Goal: Task Accomplishment & Management: Complete application form

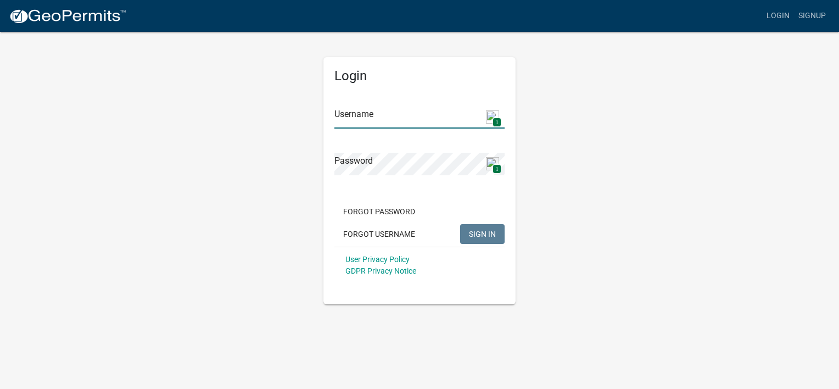
type input "[EMAIL_ADDRESS][DOMAIN_NAME]"
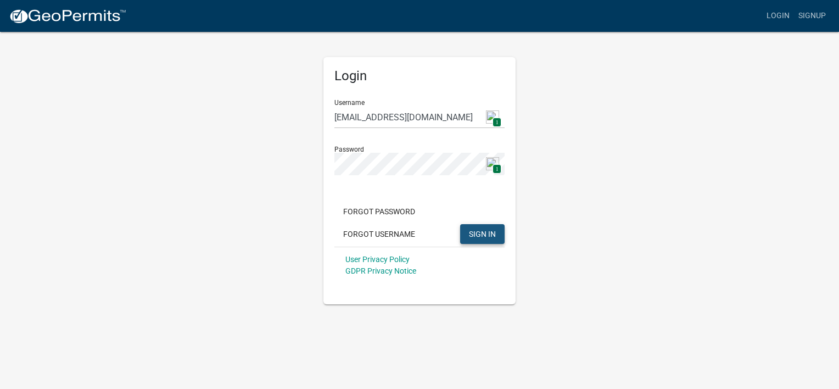
click at [491, 231] on span "SIGN IN" at bounding box center [482, 233] width 27 height 9
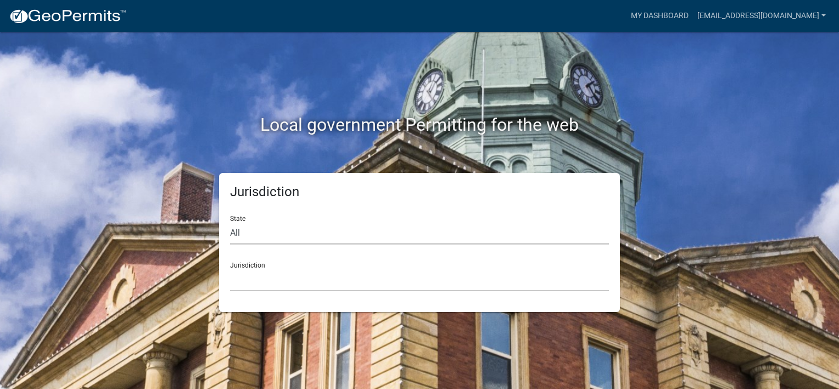
click at [307, 235] on select "All [US_STATE] [US_STATE] [US_STATE] [US_STATE] [US_STATE] [US_STATE] [US_STATE…" at bounding box center [419, 233] width 379 height 23
select select "[US_STATE]"
click at [230, 222] on select "All [US_STATE] [US_STATE] [US_STATE] [US_STATE] [US_STATE] [US_STATE] [US_STATE…" at bounding box center [419, 233] width 379 height 23
click at [273, 288] on select "[GEOGRAPHIC_DATA], [US_STATE][PERSON_NAME][GEOGRAPHIC_DATA], [US_STATE][PERSON_…" at bounding box center [419, 279] width 379 height 23
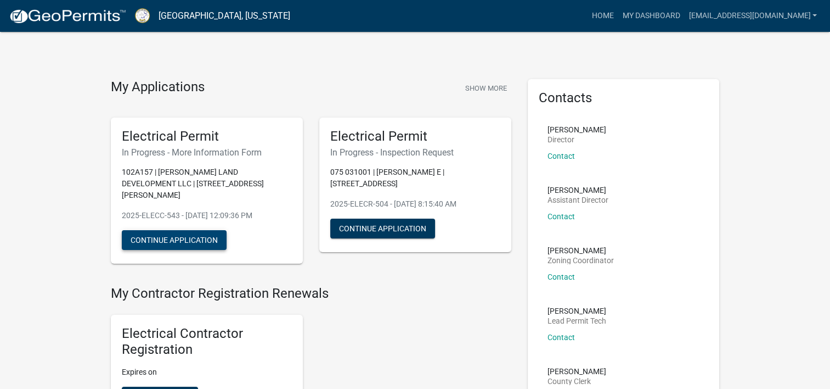
click at [181, 230] on button "Continue Application" at bounding box center [174, 240] width 105 height 20
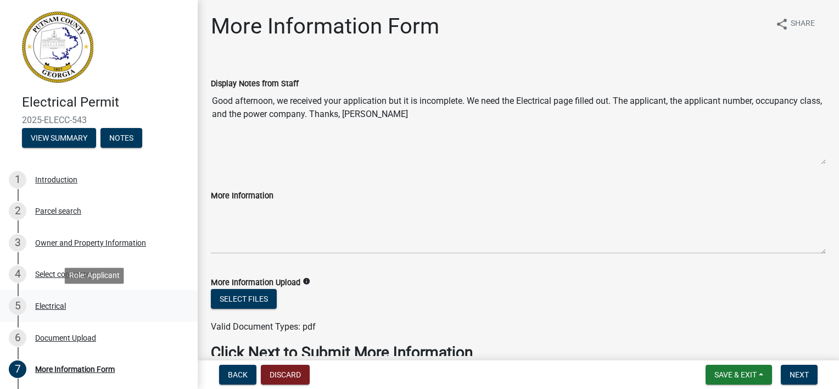
click at [47, 305] on div "Electrical" at bounding box center [50, 306] width 31 height 8
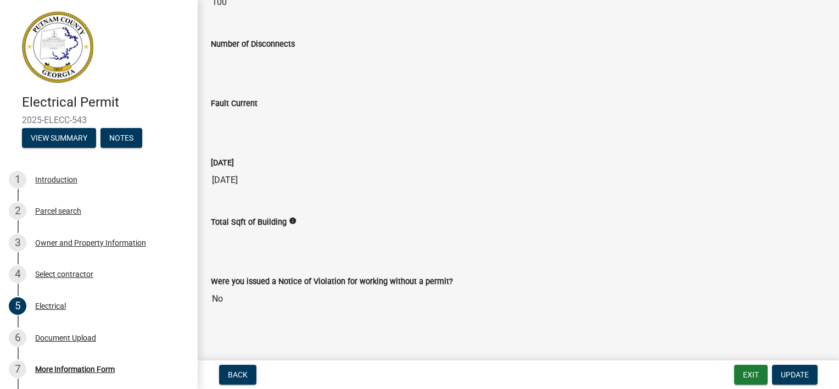
scroll to position [471, 0]
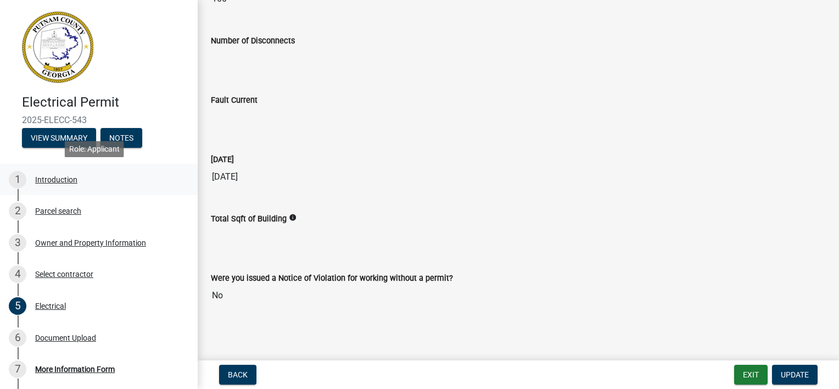
click at [66, 178] on div "Introduction" at bounding box center [56, 180] width 42 height 8
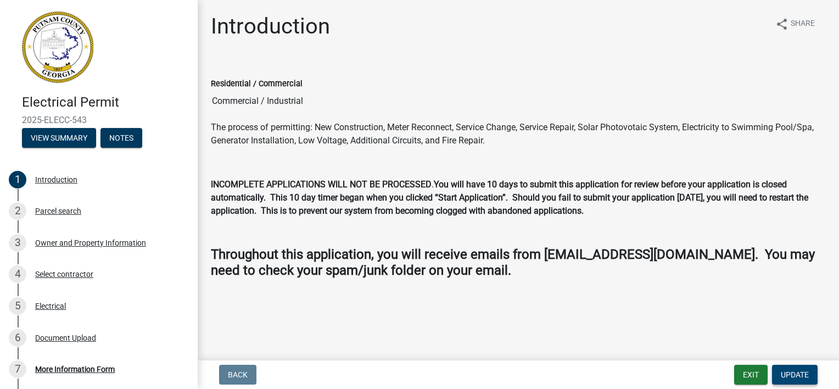
click at [786, 374] on span "Update" at bounding box center [794, 374] width 28 height 9
click at [57, 305] on div "Electrical" at bounding box center [50, 306] width 31 height 8
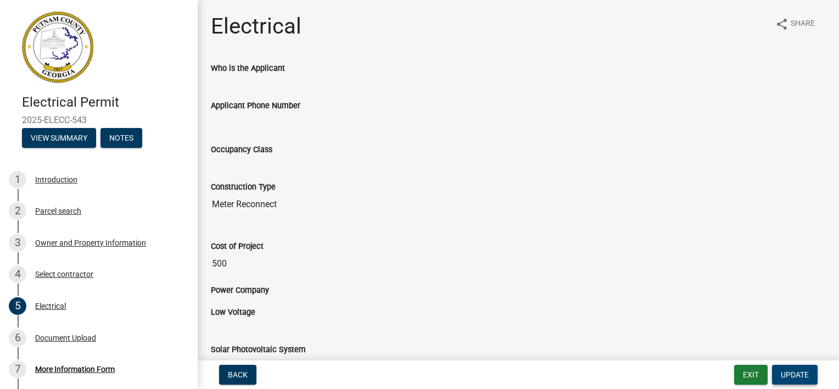
click at [800, 377] on span "Update" at bounding box center [794, 374] width 28 height 9
click at [230, 82] on div "Who is the Applicant" at bounding box center [518, 72] width 631 height 22
click at [50, 215] on div "Parcel search" at bounding box center [58, 211] width 46 height 8
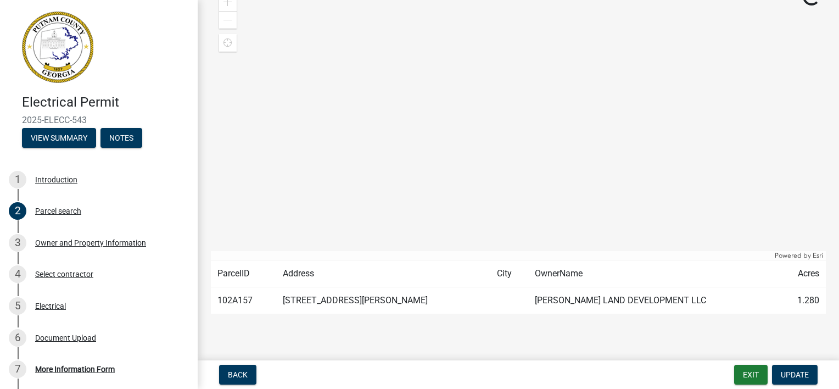
scroll to position [77, 0]
click at [63, 305] on div "Electrical" at bounding box center [50, 306] width 31 height 8
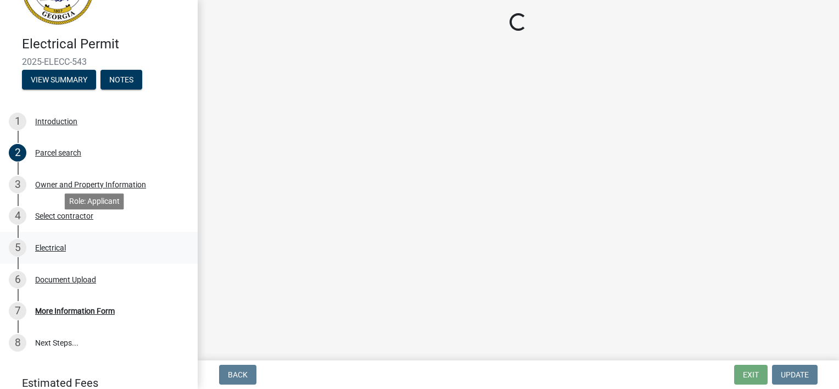
scroll to position [105, 0]
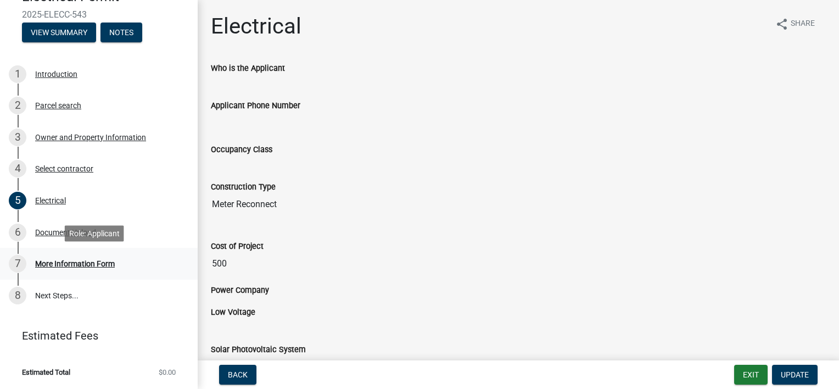
click at [64, 261] on div "More Information Form" at bounding box center [75, 264] width 80 height 8
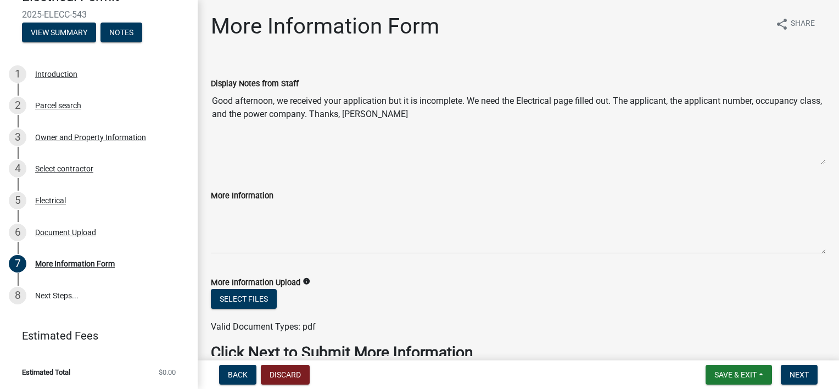
scroll to position [0, 0]
click at [746, 375] on span "Save & Exit" at bounding box center [735, 374] width 42 height 9
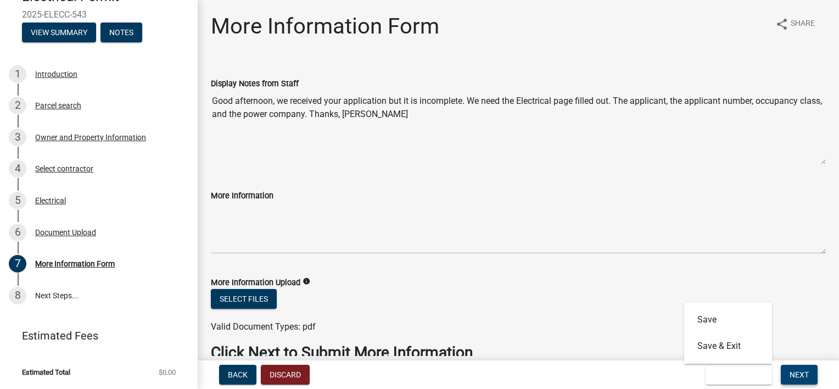
click at [797, 373] on span "Next" at bounding box center [798, 374] width 19 height 9
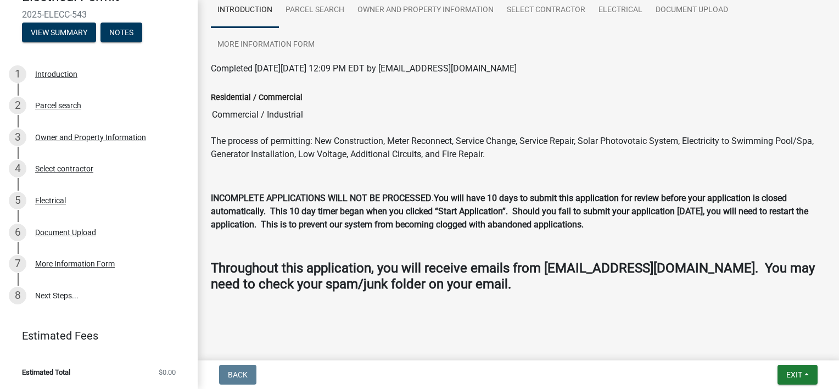
scroll to position [91, 0]
click at [787, 368] on button "Exit" at bounding box center [797, 374] width 40 height 20
click at [540, 308] on div at bounding box center [518, 306] width 615 height 13
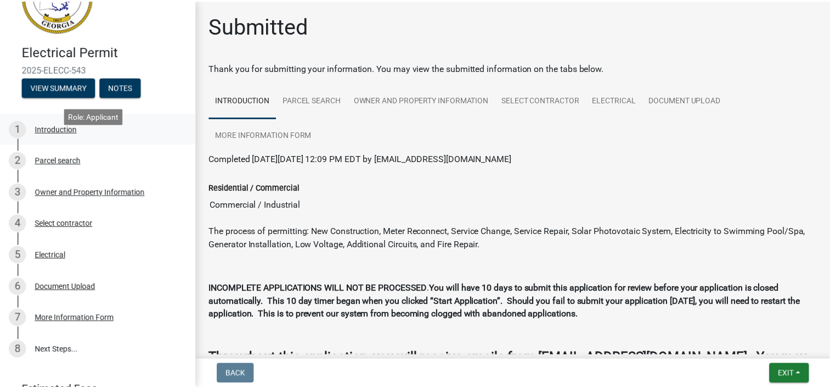
scroll to position [0, 0]
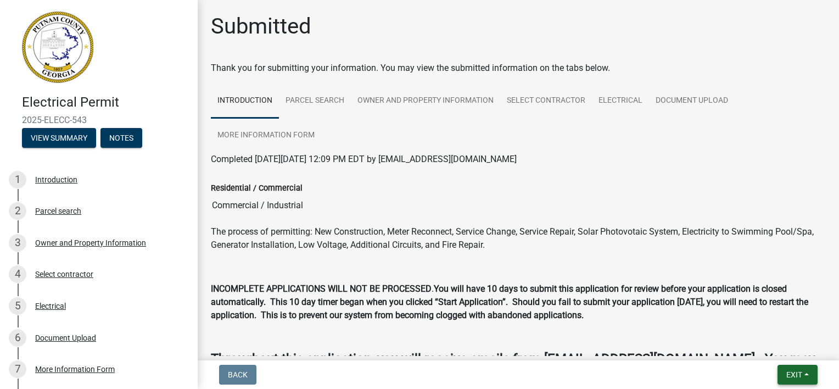
click at [793, 375] on span "Exit" at bounding box center [794, 374] width 16 height 9
click at [769, 344] on button "Save & Exit" at bounding box center [774, 346] width 88 height 26
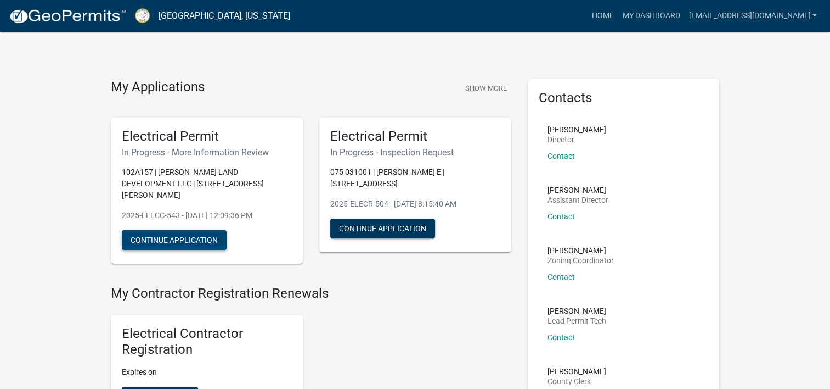
click at [151, 230] on button "Continue Application" at bounding box center [174, 240] width 105 height 20
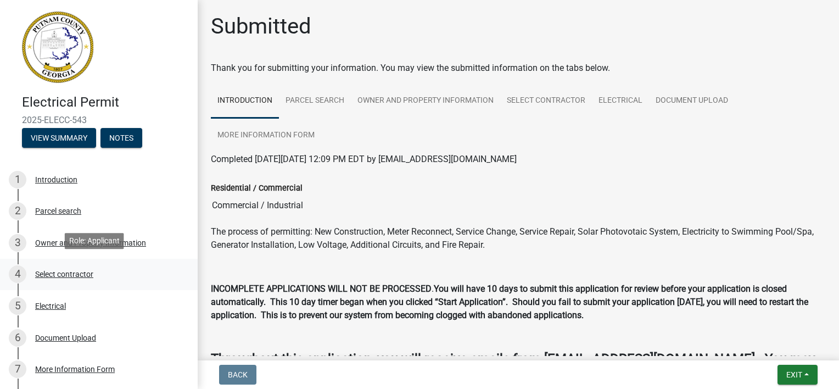
scroll to position [55, 0]
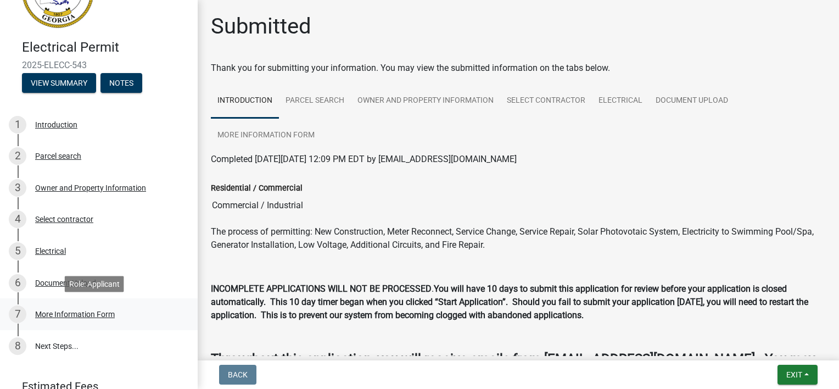
click at [77, 310] on div "More Information Form" at bounding box center [75, 314] width 80 height 8
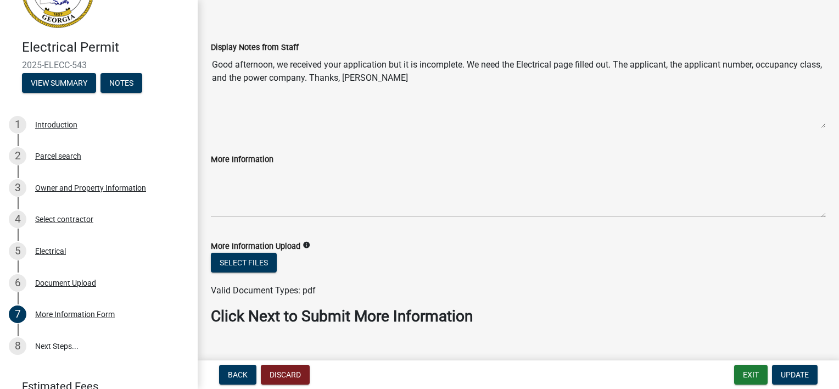
scroll to position [57, 0]
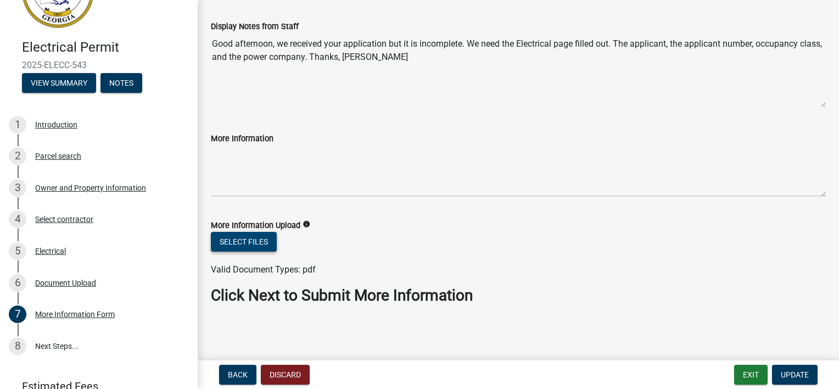
click at [256, 244] on button "Select files" at bounding box center [244, 242] width 66 height 20
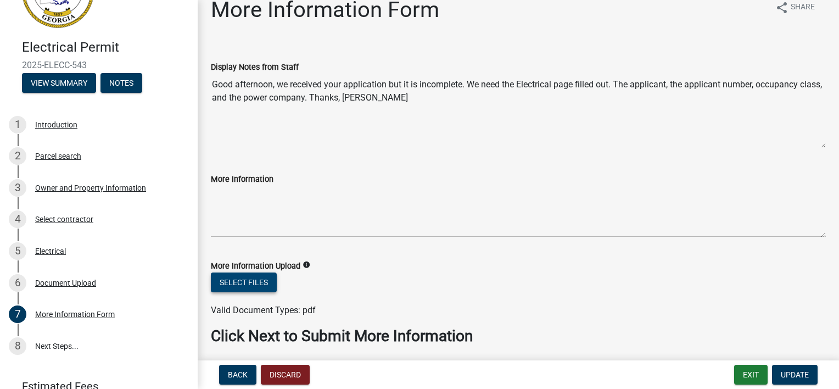
scroll to position [0, 0]
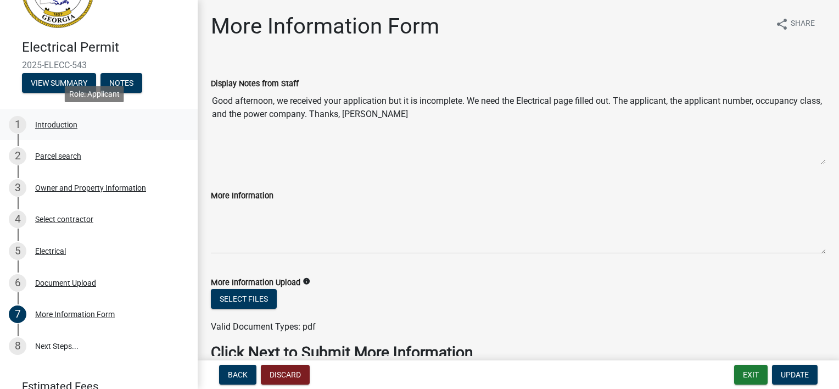
click at [41, 127] on div "Introduction" at bounding box center [56, 125] width 42 height 8
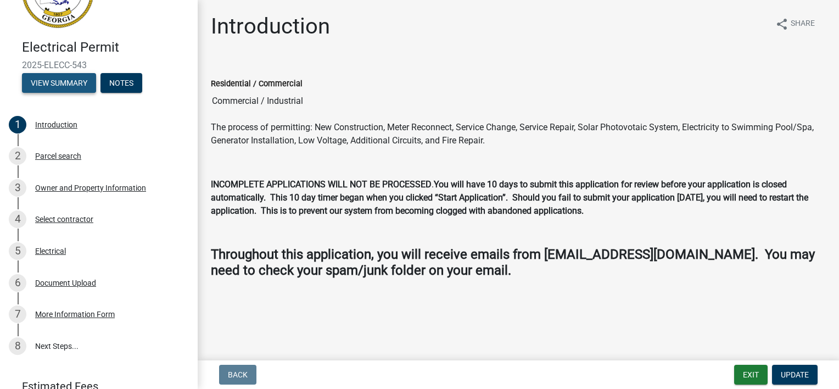
click at [59, 81] on button "View Summary" at bounding box center [59, 83] width 74 height 20
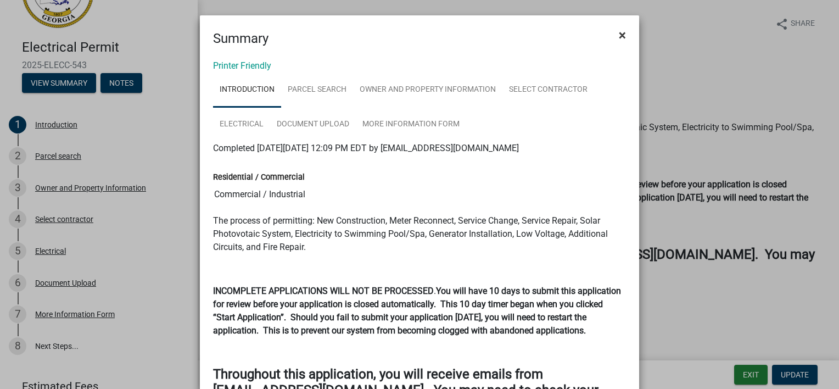
click at [618, 35] on span "×" at bounding box center [621, 34] width 7 height 15
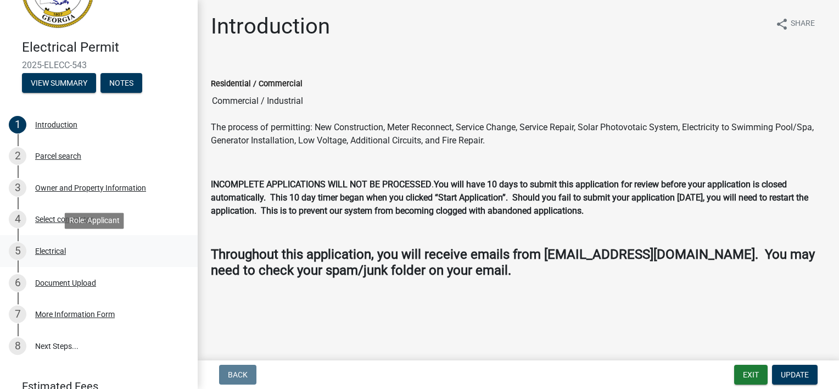
click at [47, 251] on div "Electrical" at bounding box center [50, 251] width 31 height 8
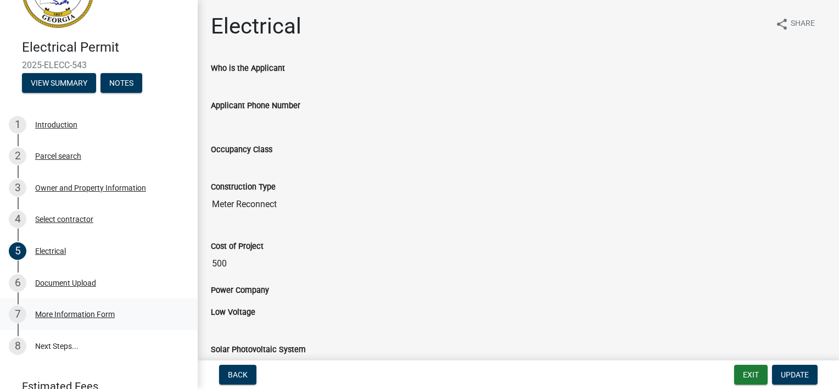
click at [46, 316] on div "More Information Form" at bounding box center [75, 314] width 80 height 8
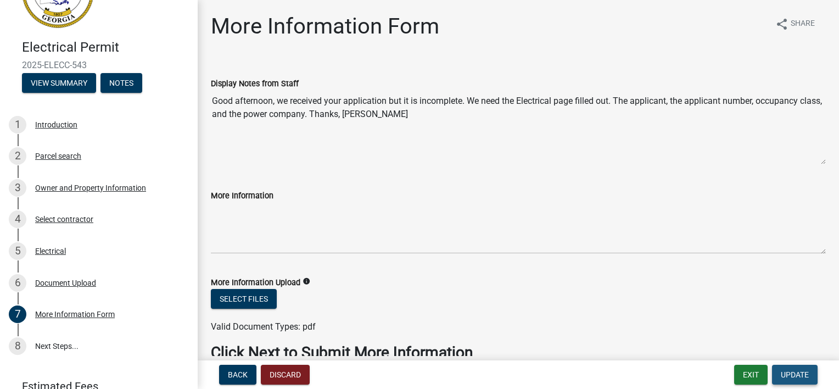
click at [784, 374] on span "Update" at bounding box center [794, 374] width 28 height 9
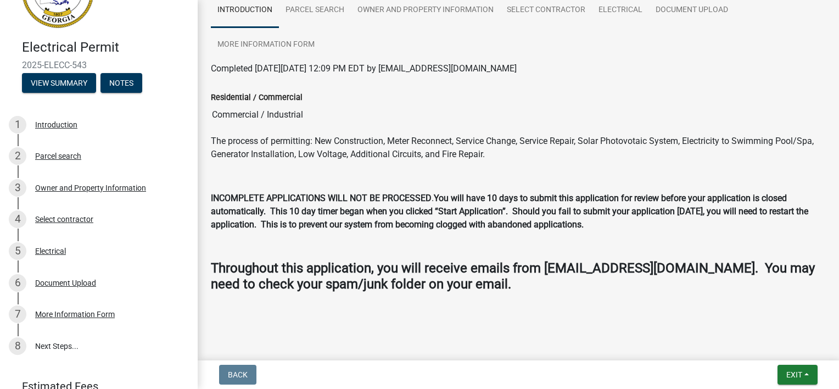
scroll to position [91, 0]
click at [71, 312] on div "More Information Form" at bounding box center [75, 314] width 80 height 8
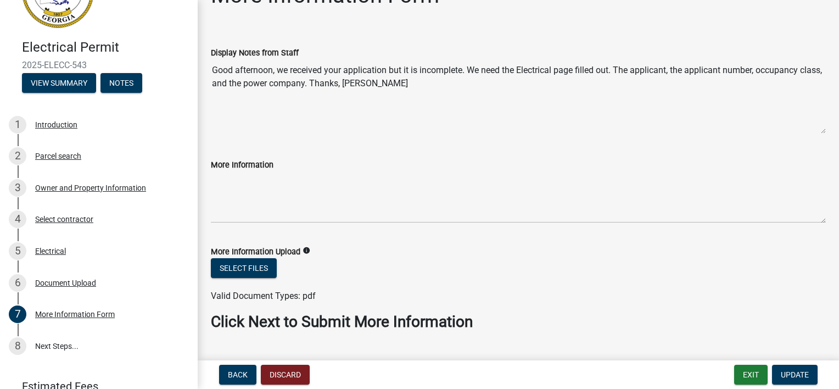
scroll to position [57, 0]
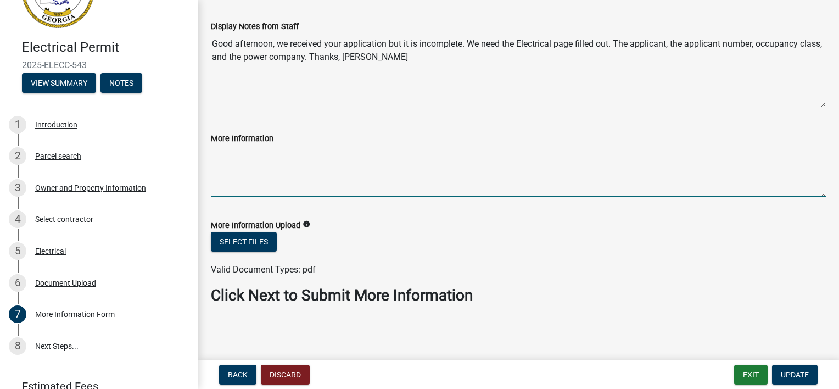
click at [238, 166] on textarea "More Information" at bounding box center [518, 171] width 615 height 52
click at [233, 158] on textarea "More Information" at bounding box center [518, 171] width 615 height 52
click at [221, 155] on textarea "More Information" at bounding box center [518, 171] width 615 height 52
type textarea "y"
type textarea "[PERSON_NAME] Electric LLC"
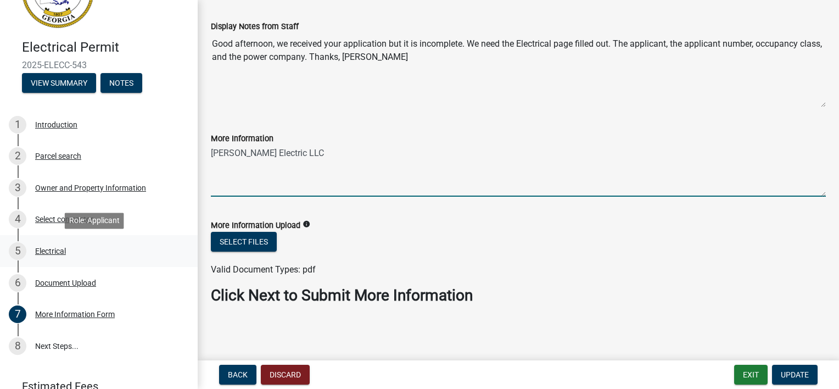
click at [58, 252] on div "Electrical" at bounding box center [50, 251] width 31 height 8
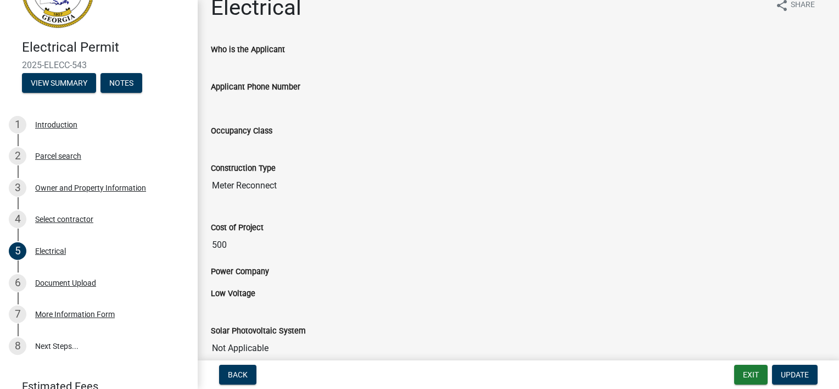
scroll to position [0, 0]
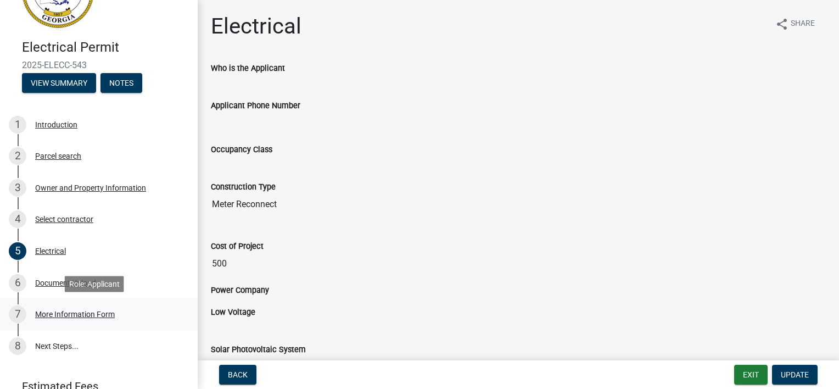
click at [96, 316] on div "More Information Form" at bounding box center [75, 314] width 80 height 8
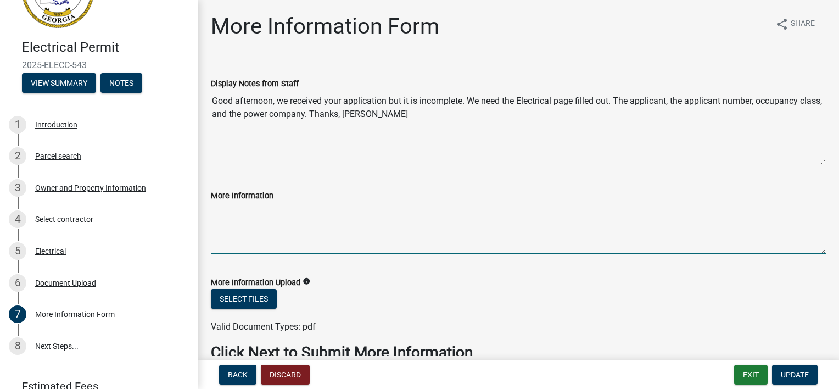
click at [232, 212] on textarea "More Information" at bounding box center [518, 228] width 615 height 52
type textarea "[PERSON_NAME] Electric LLC [PHONE_NUMBER] [GEOGRAPHIC_DATA] EMC"
click at [801, 370] on span "Update" at bounding box center [794, 374] width 28 height 9
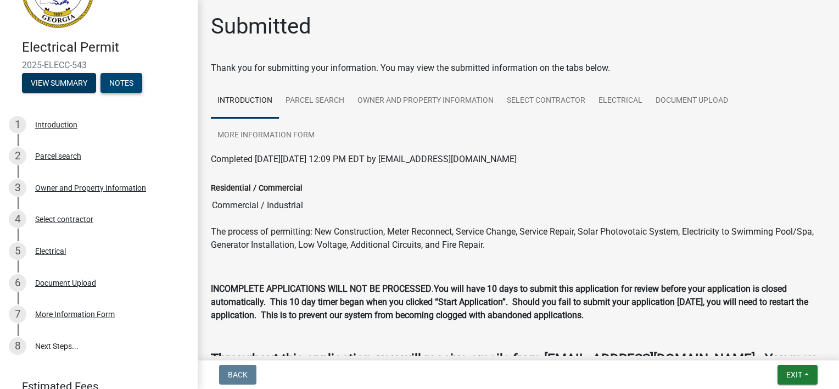
click at [120, 82] on button "Notes" at bounding box center [121, 83] width 42 height 20
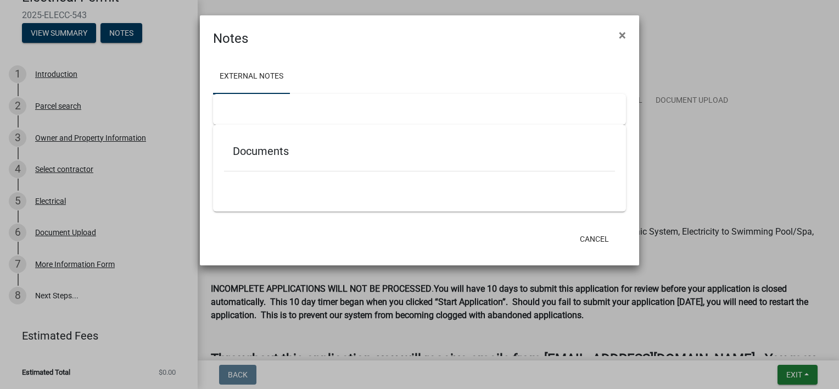
scroll to position [50, 0]
click at [625, 31] on span "×" at bounding box center [621, 34] width 7 height 15
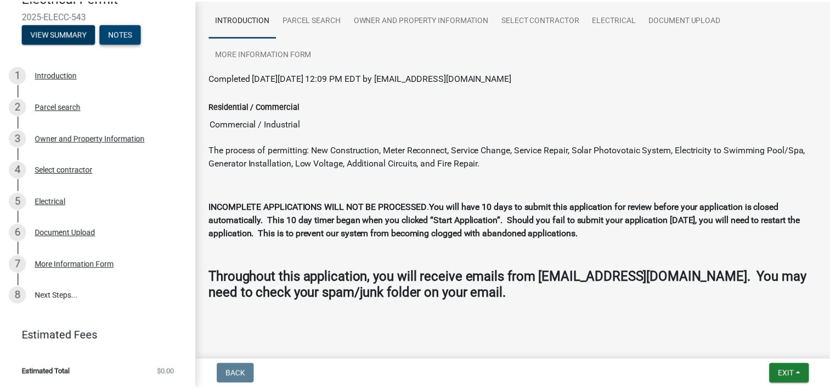
scroll to position [91, 0]
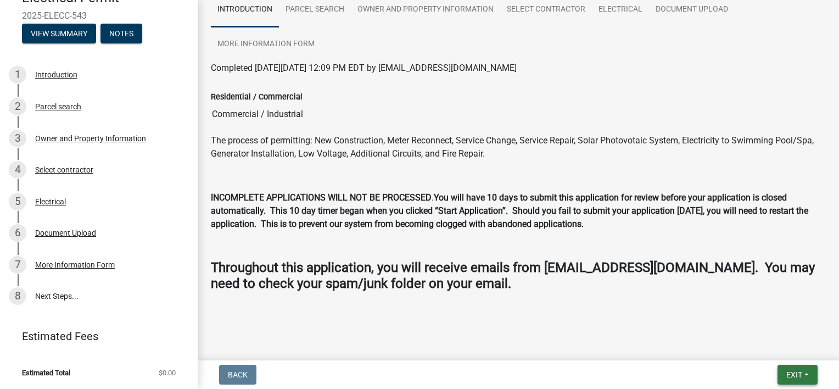
click at [801, 374] on span "Exit" at bounding box center [794, 374] width 16 height 9
click at [786, 348] on button "Save & Exit" at bounding box center [774, 346] width 88 height 26
